Goal: Check status: Check status

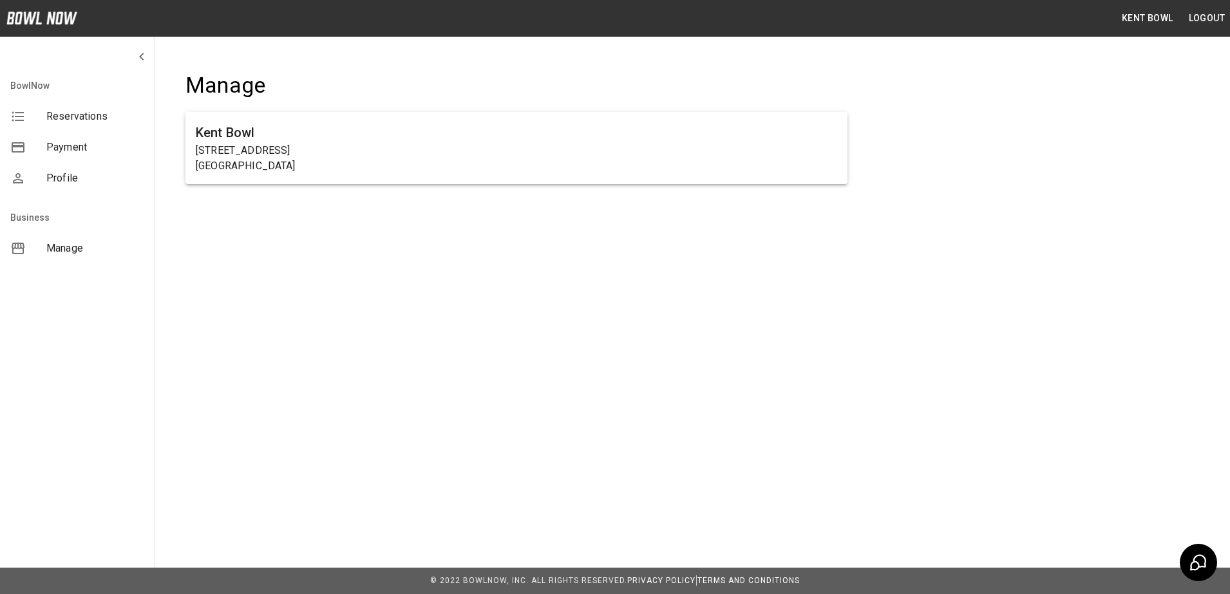
click at [82, 109] on span "Reservations" at bounding box center [95, 116] width 98 height 15
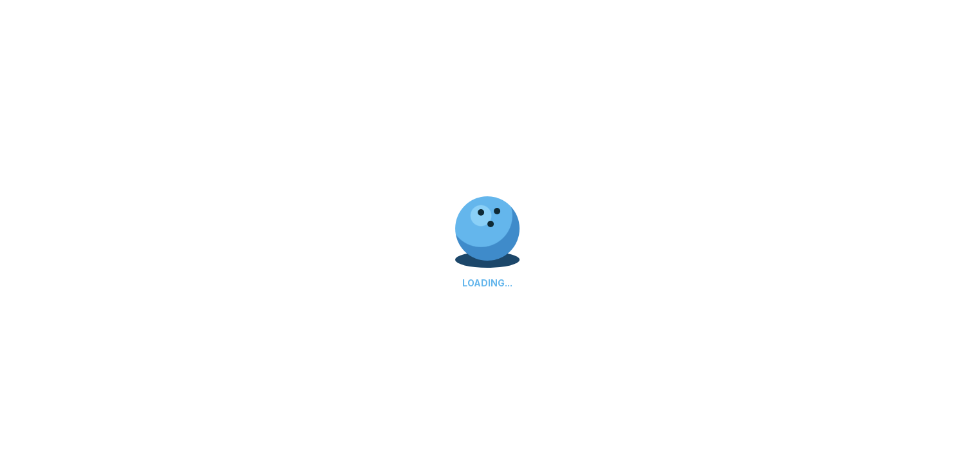
scroll to position [46, 0]
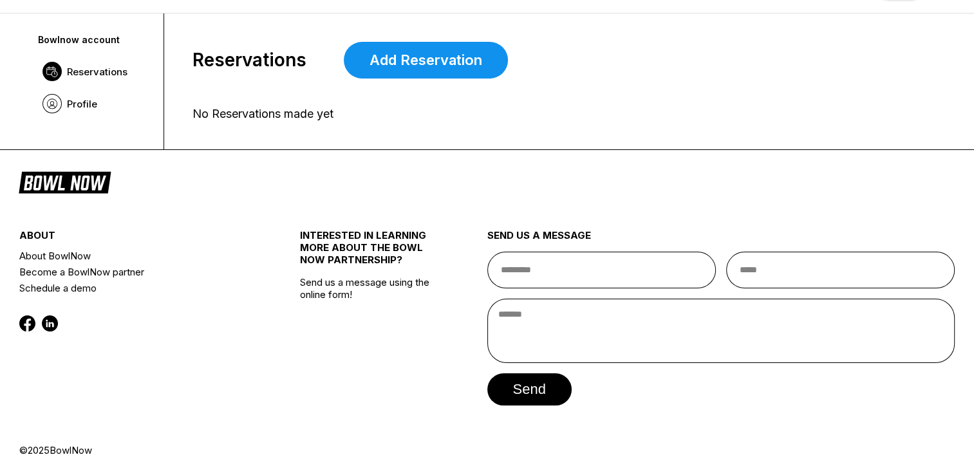
click at [104, 73] on span "Reservations" at bounding box center [97, 72] width 61 height 12
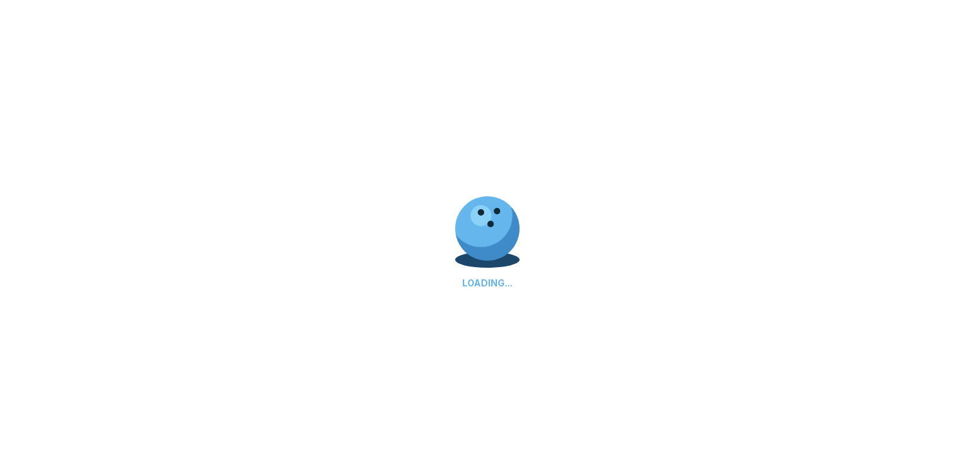
scroll to position [0, 0]
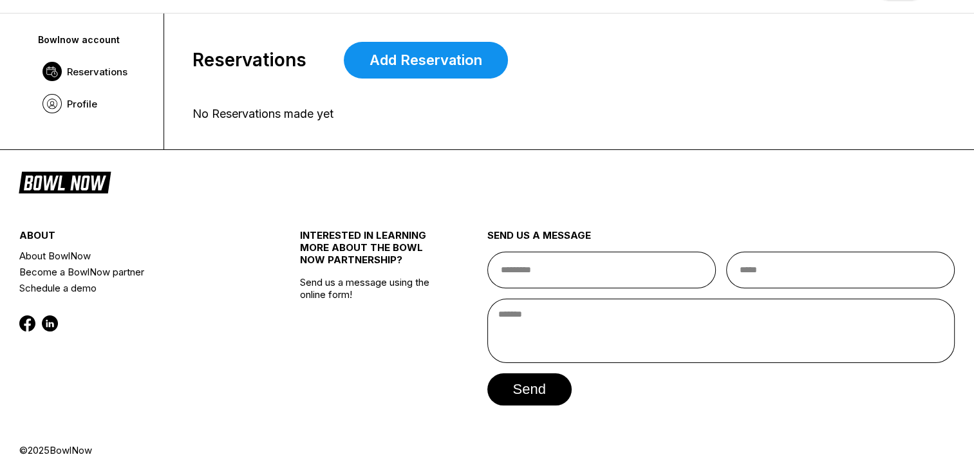
click at [94, 182] on icon at bounding box center [65, 181] width 92 height 24
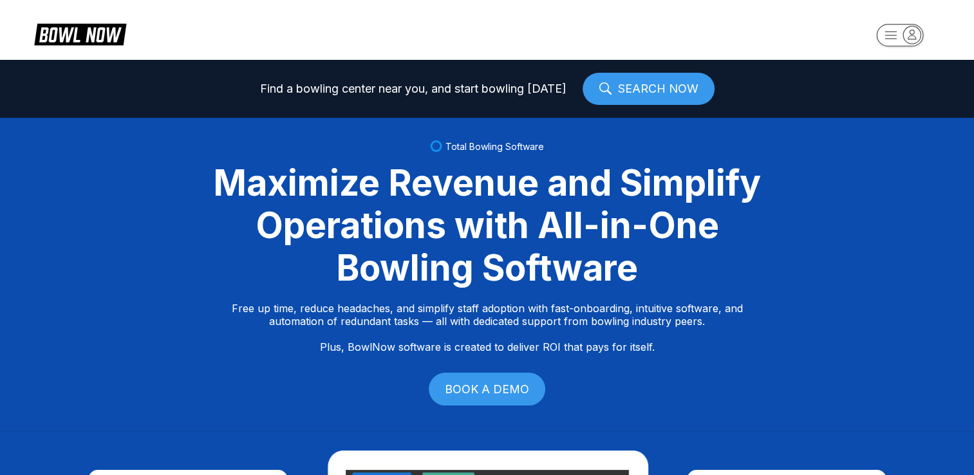
click at [912, 31] on icon "button" at bounding box center [911, 34] width 17 height 17
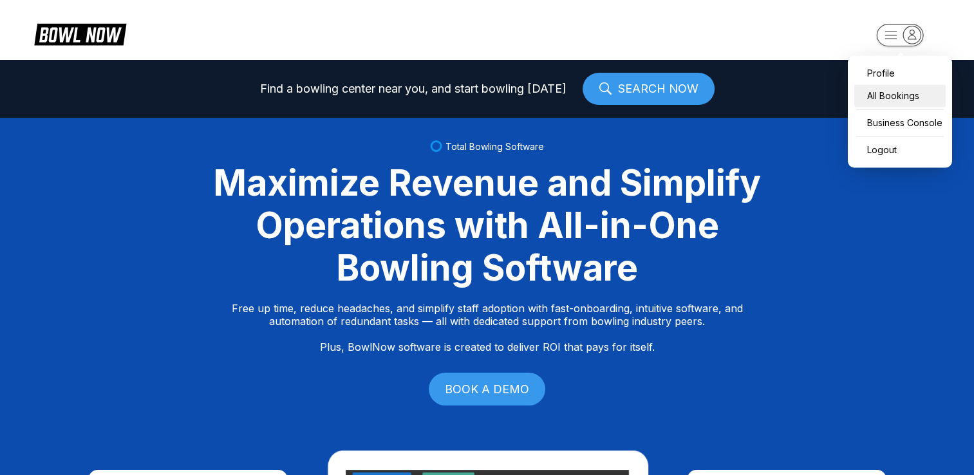
click at [917, 94] on div "All Bookings" at bounding box center [899, 95] width 91 height 23
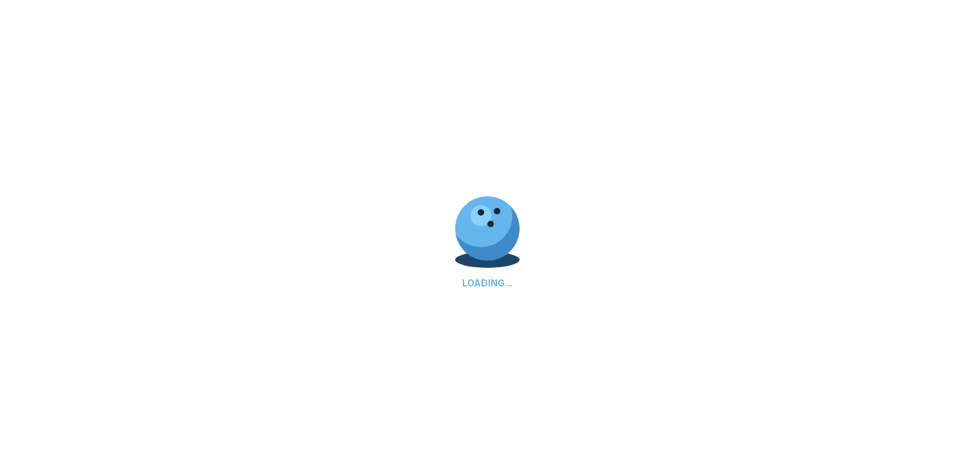
scroll to position [46, 0]
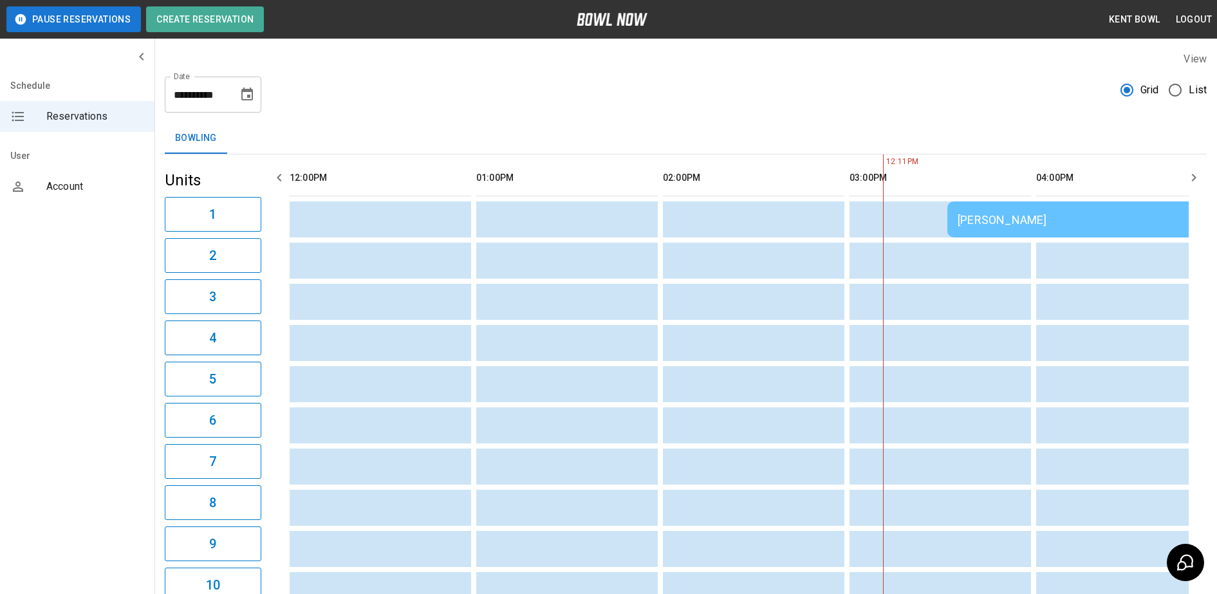
scroll to position [0, 560]
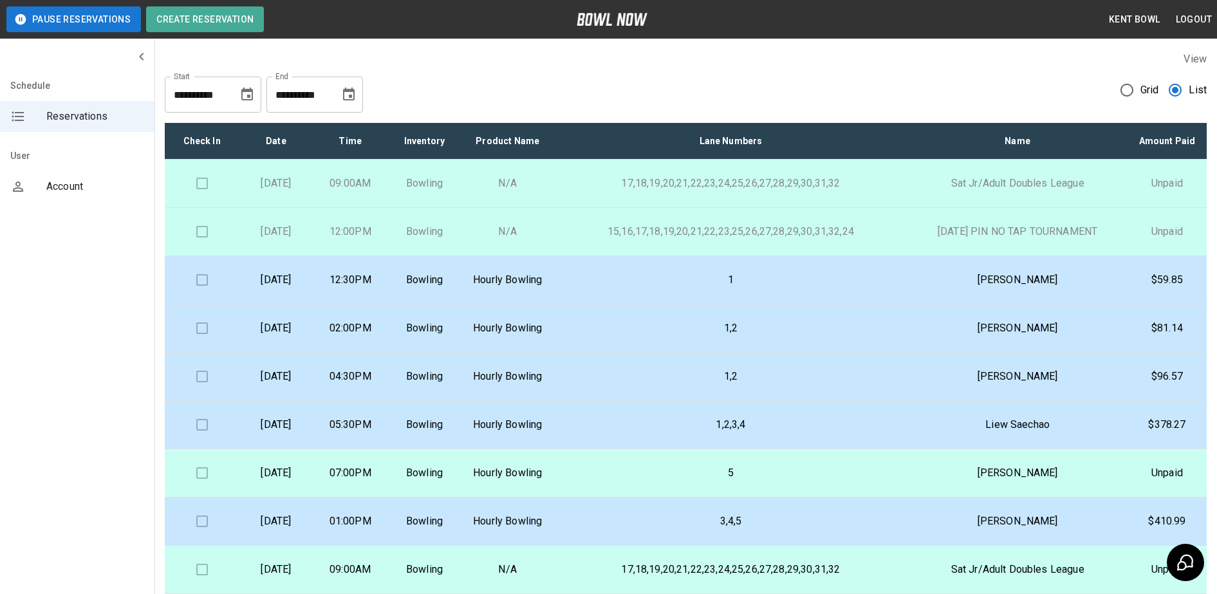
click at [303, 288] on p "[DATE]" at bounding box center [275, 279] width 53 height 15
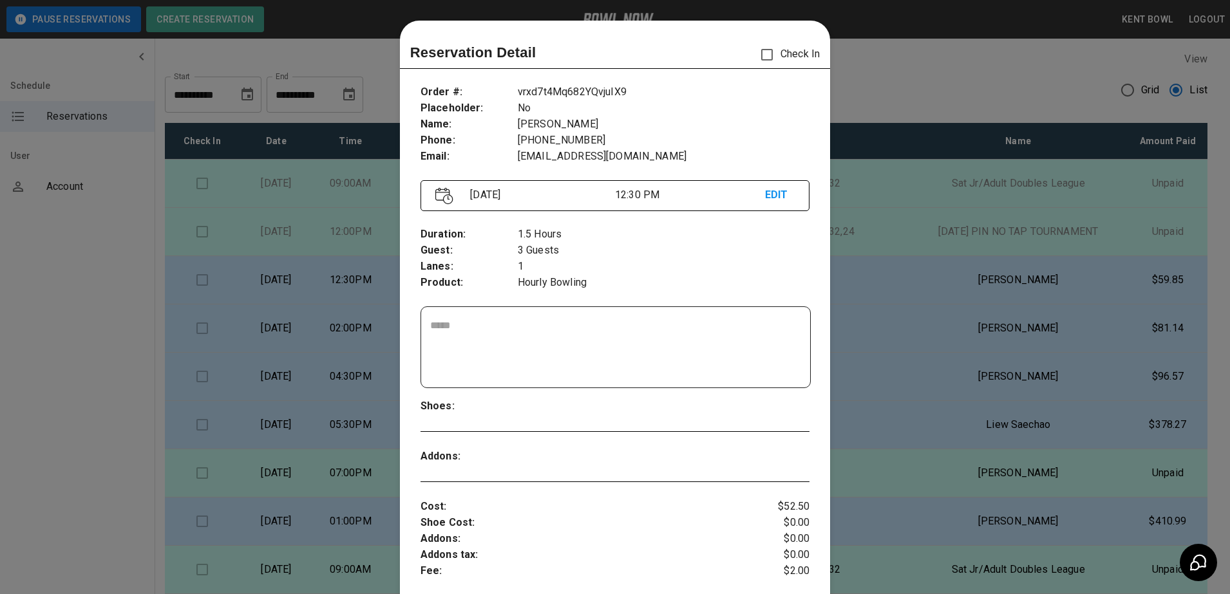
scroll to position [21, 0]
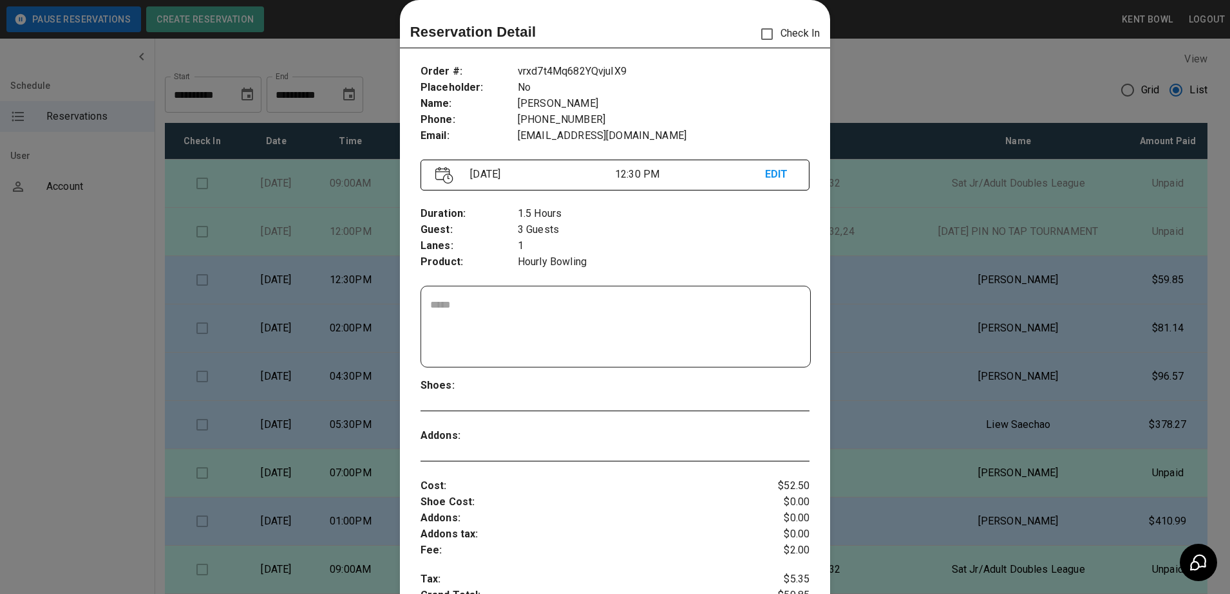
click at [117, 350] on div at bounding box center [615, 297] width 1230 height 594
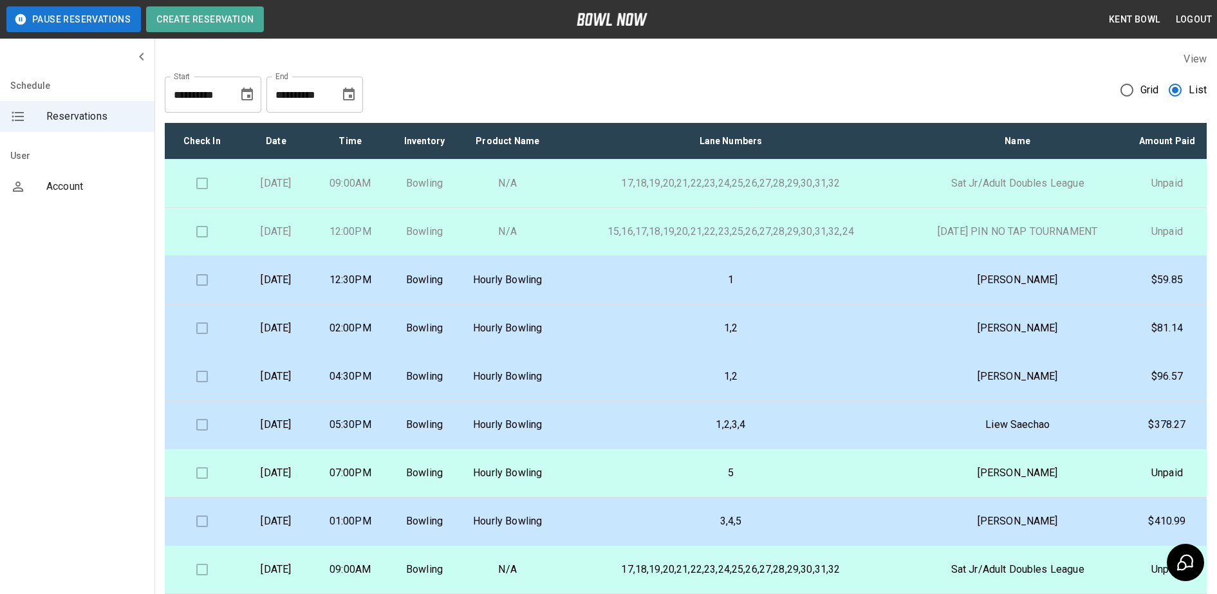
click at [807, 353] on td "1,2" at bounding box center [731, 328] width 354 height 48
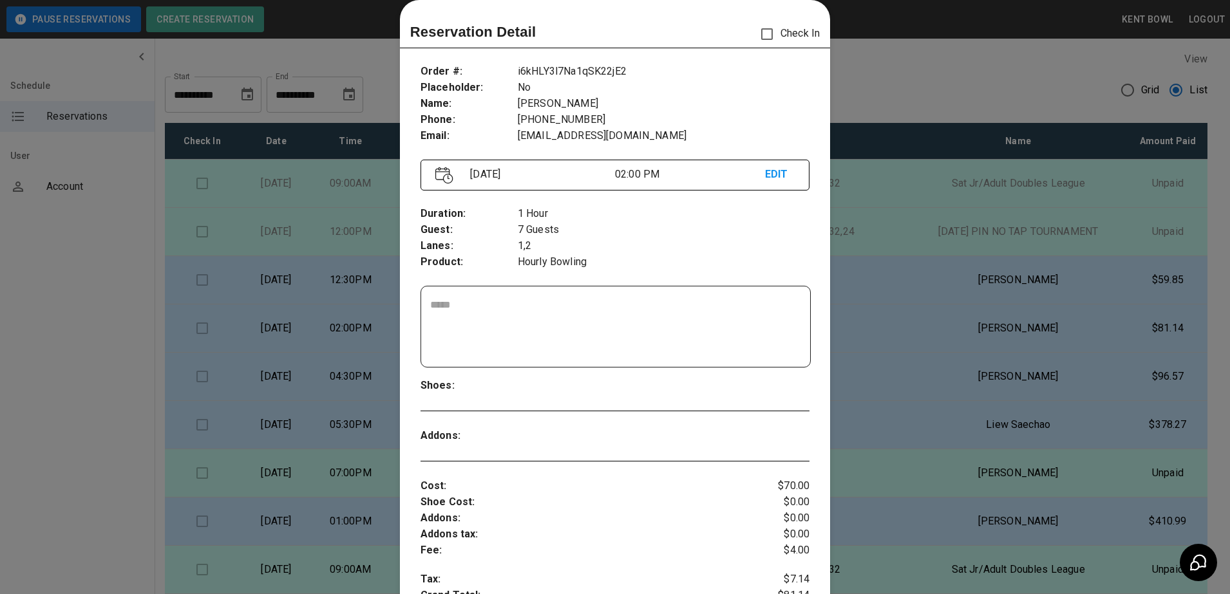
click at [89, 369] on div at bounding box center [615, 297] width 1230 height 594
